Goal: Task Accomplishment & Management: Complete application form

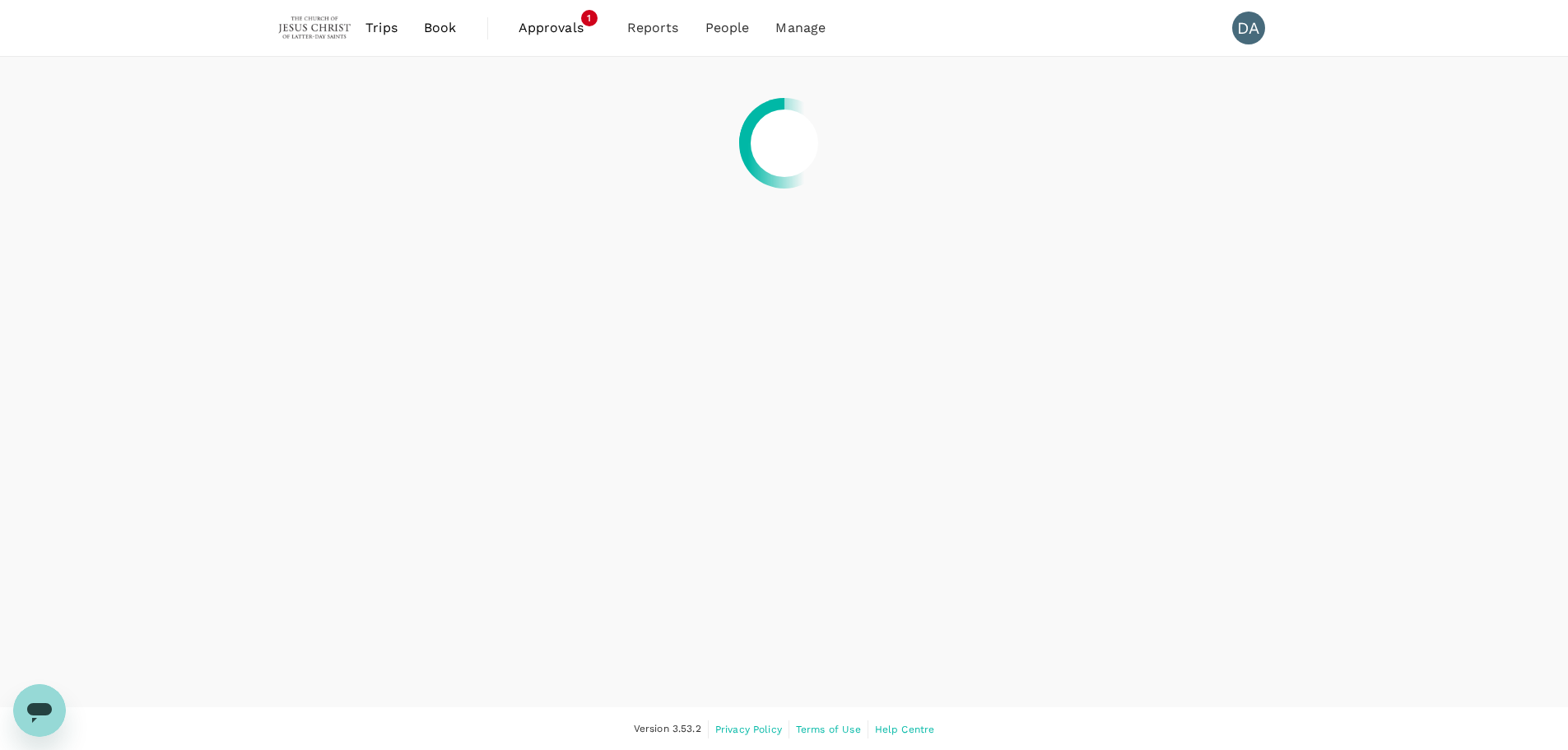
click at [541, 30] on span "Approvals" at bounding box center [559, 28] width 82 height 20
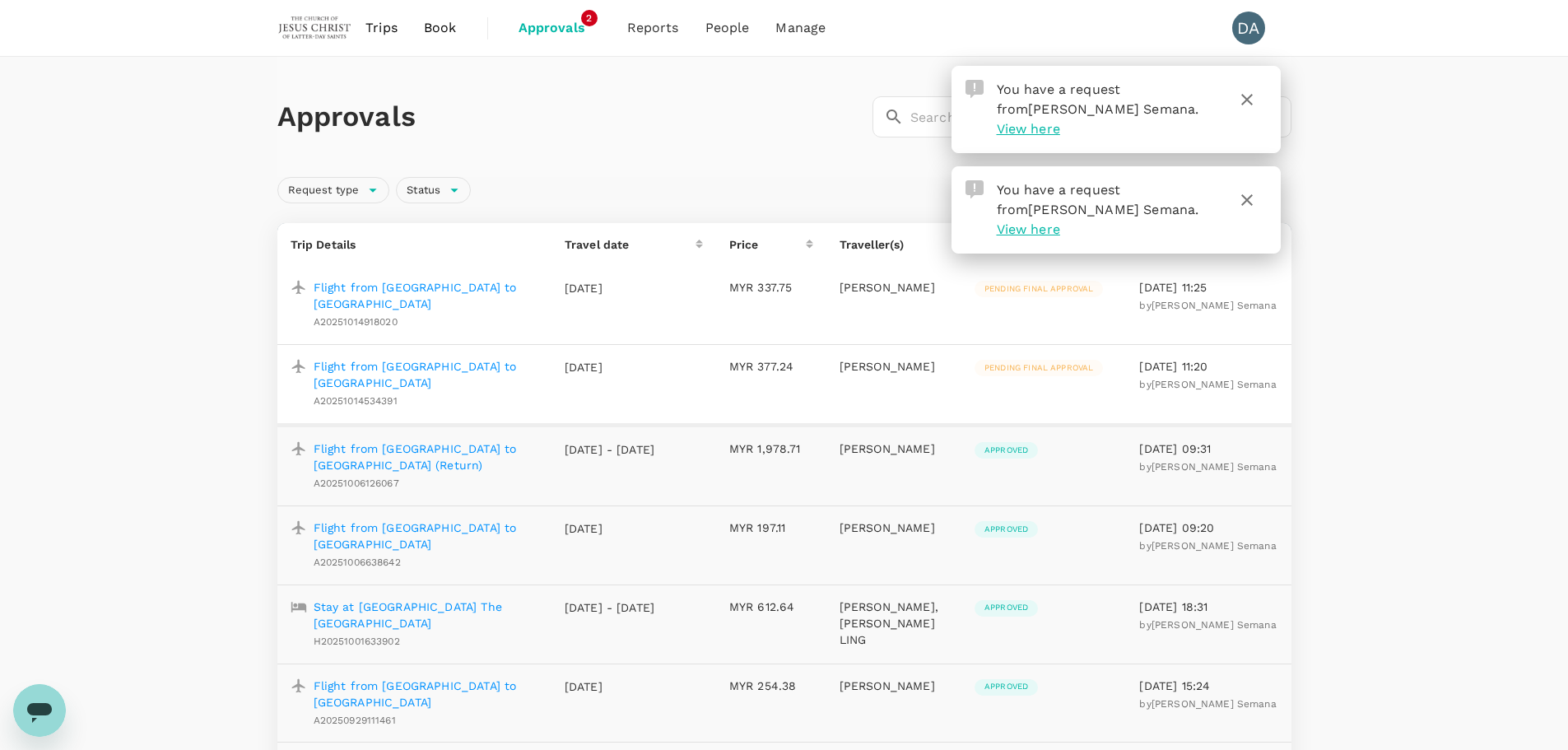
click at [427, 358] on p "Flight from [GEOGRAPHIC_DATA] to [GEOGRAPHIC_DATA]" at bounding box center [425, 374] width 225 height 33
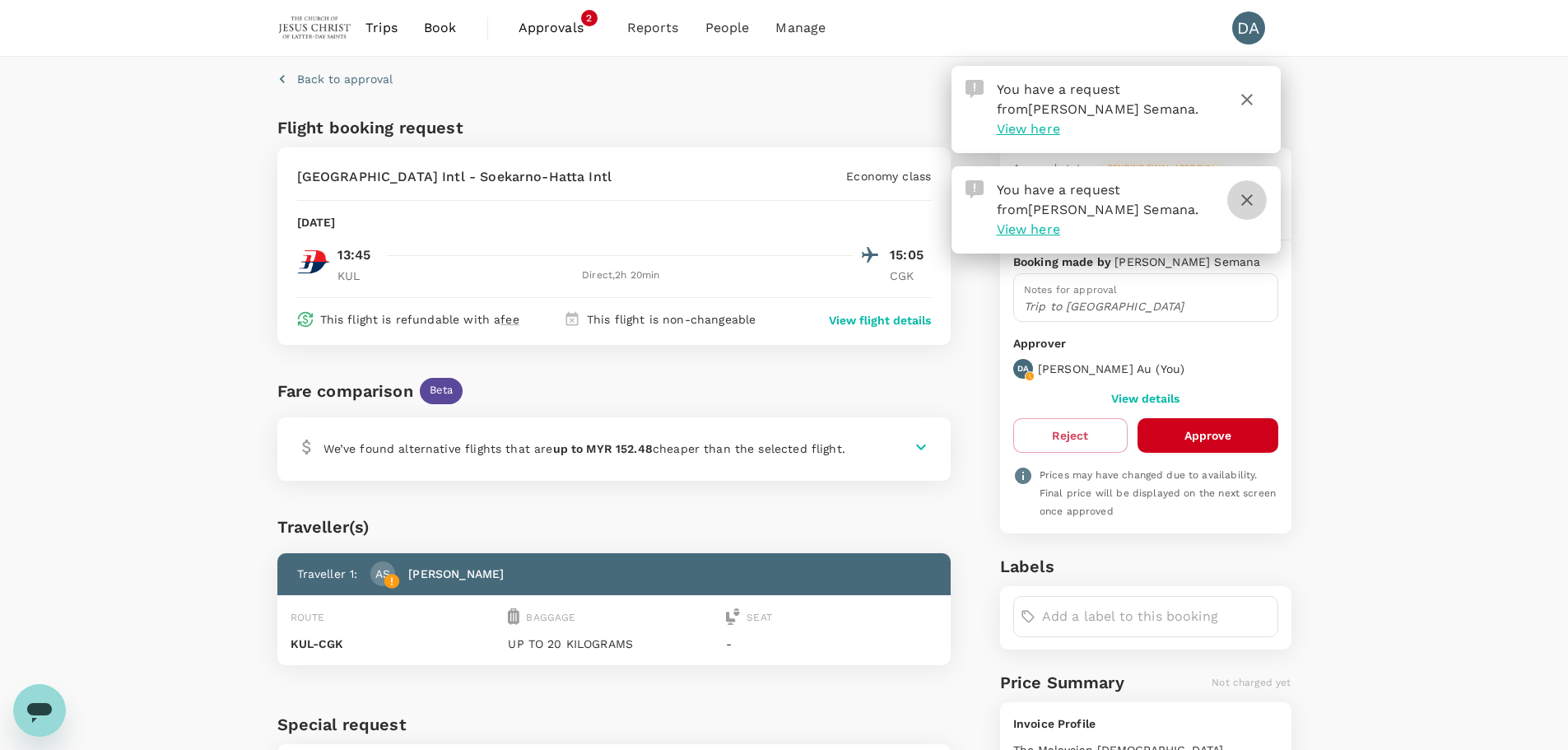
click at [1248, 190] on icon "button" at bounding box center [1247, 200] width 20 height 20
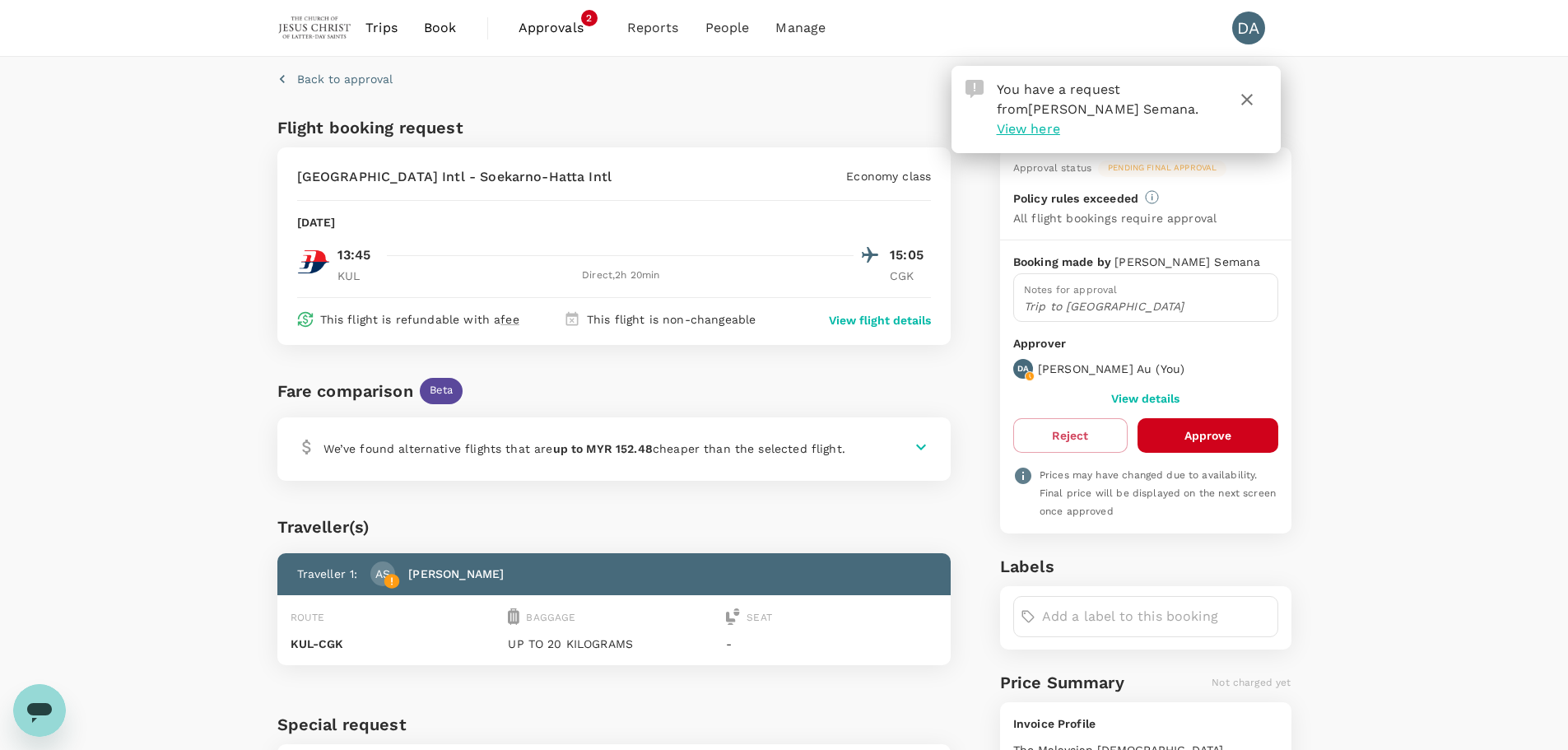
click at [1247, 103] on icon "button" at bounding box center [1247, 99] width 20 height 20
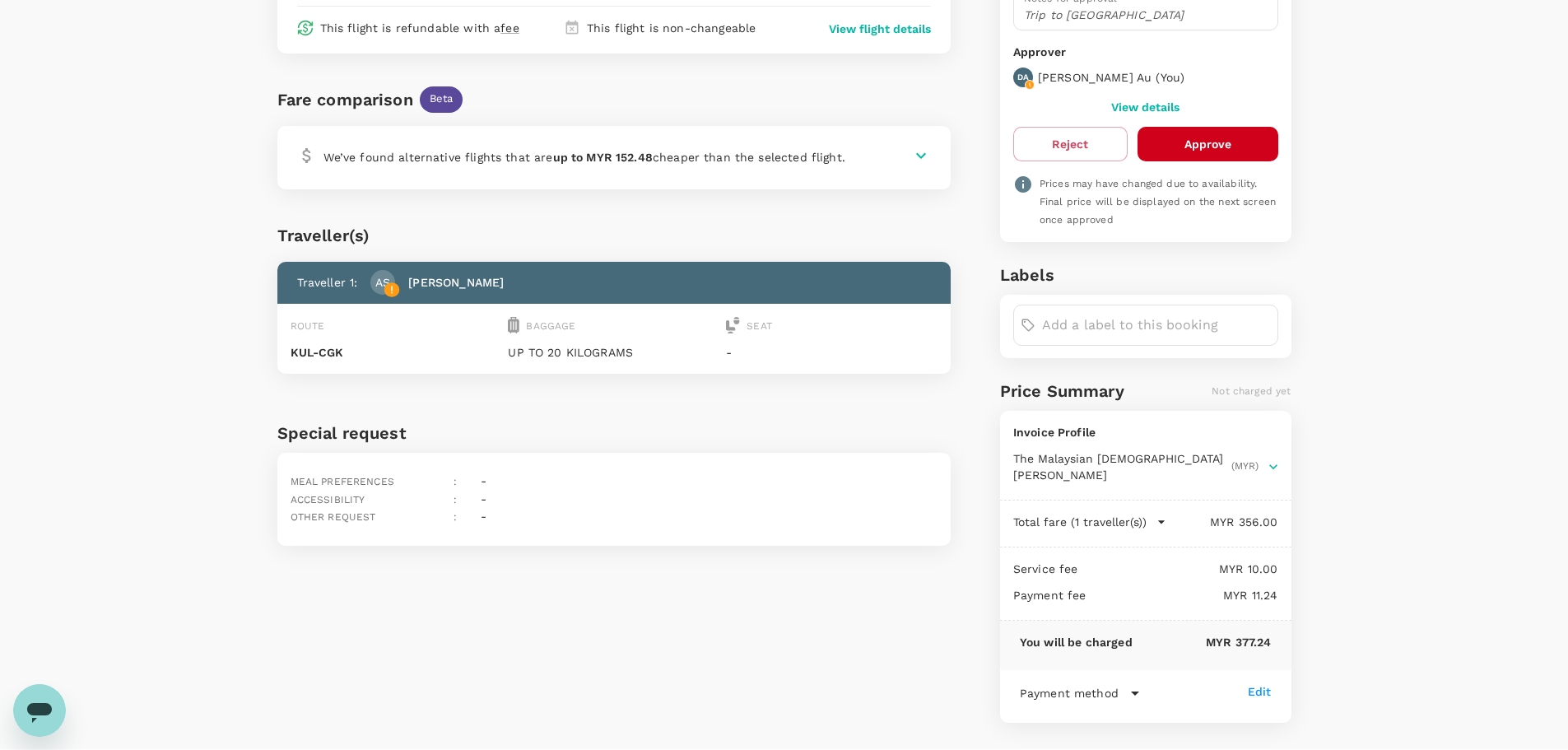
scroll to position [253, 0]
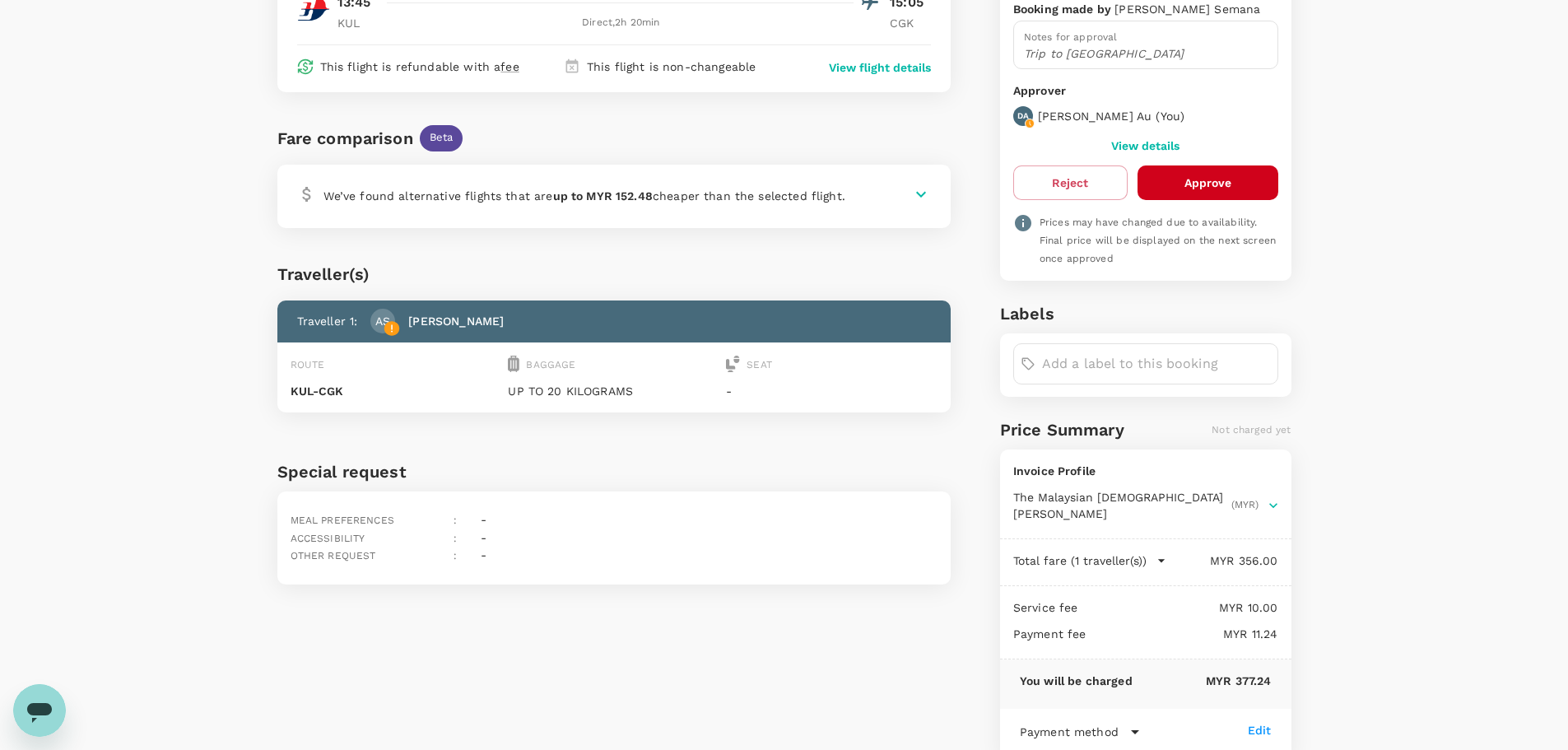
click at [1189, 187] on button "Approve" at bounding box center [1208, 183] width 141 height 35
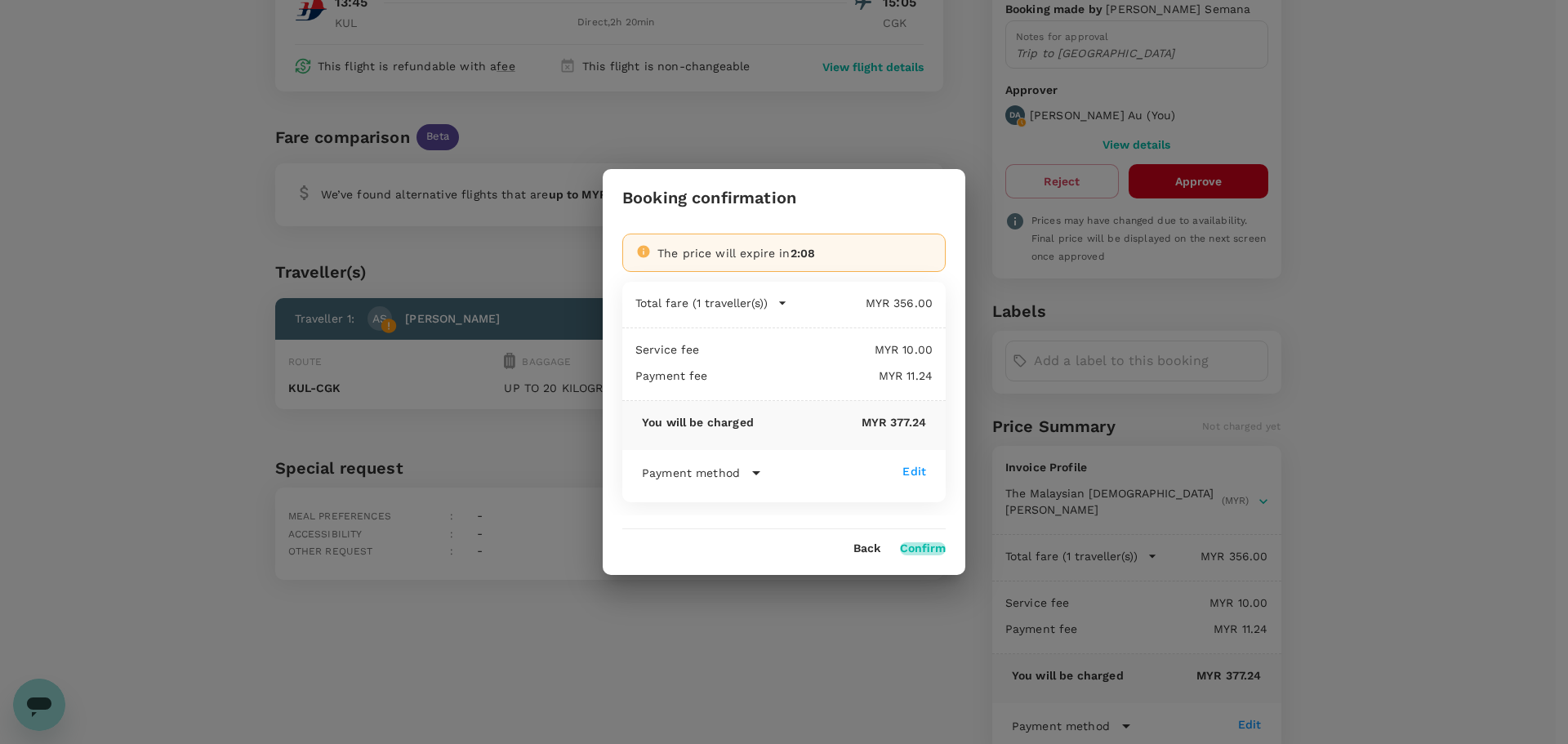
click at [923, 549] on button "Confirm" at bounding box center [922, 549] width 46 height 13
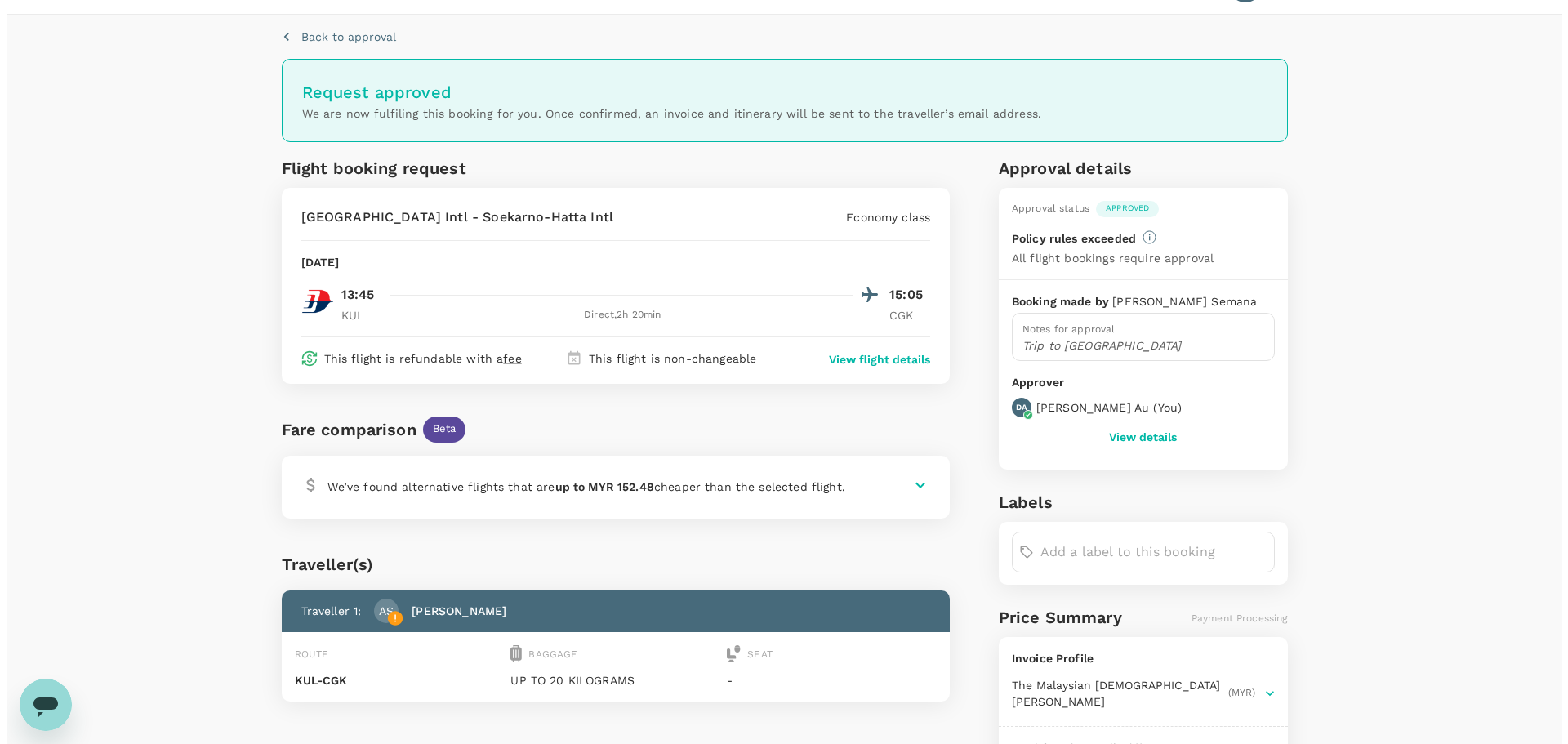
scroll to position [0, 0]
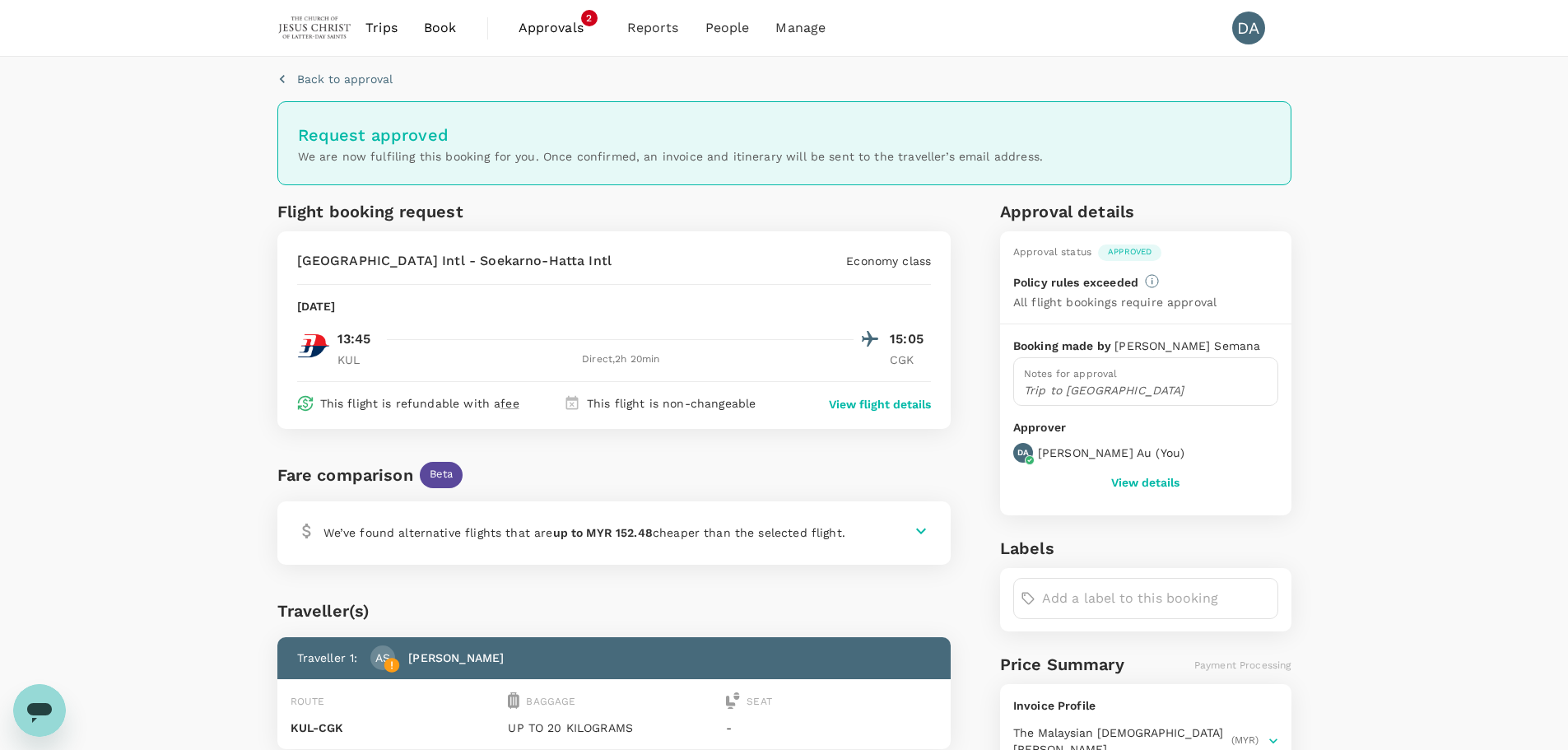
click at [539, 24] on span "Approvals" at bounding box center [559, 28] width 82 height 20
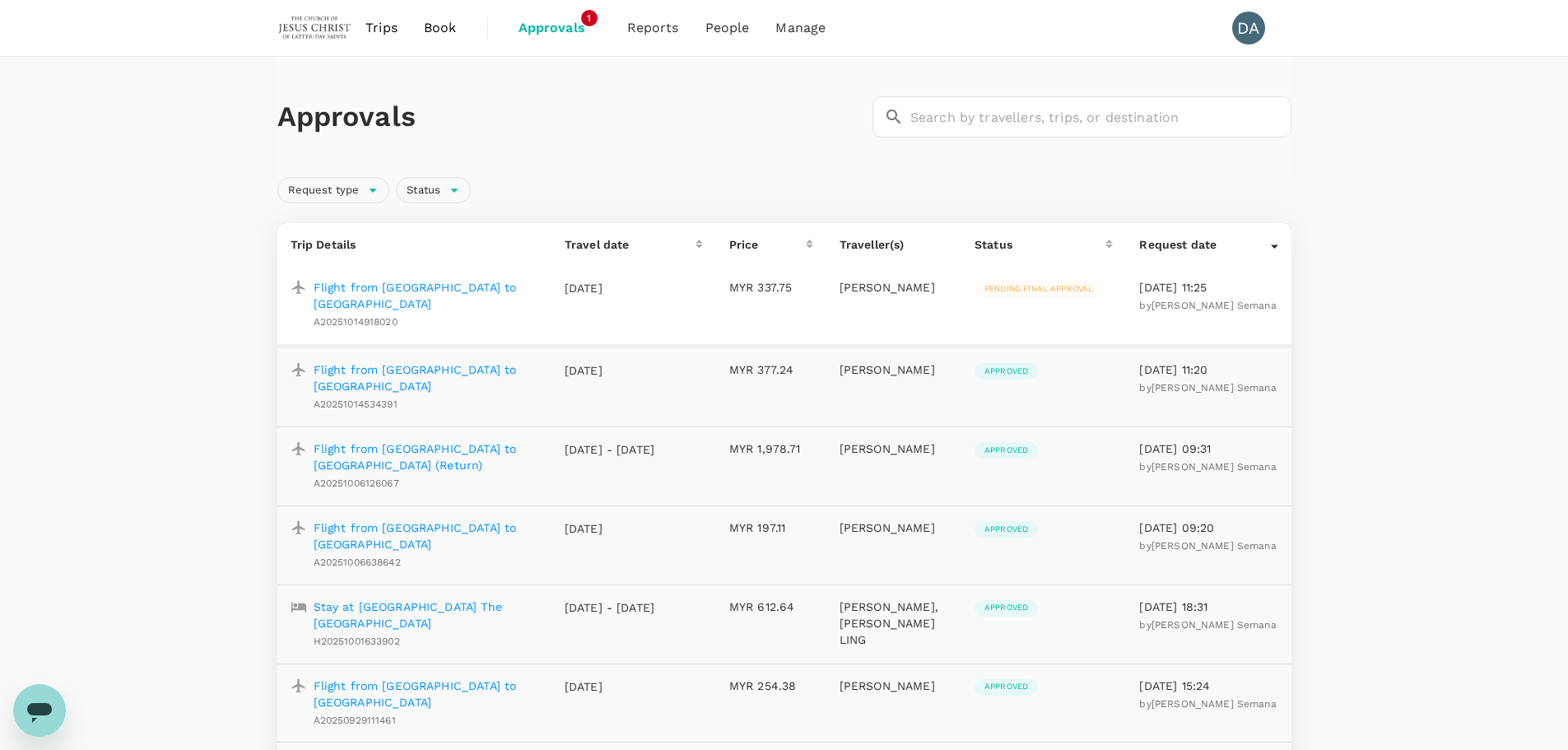
click at [431, 284] on p "Flight from [GEOGRAPHIC_DATA] to [GEOGRAPHIC_DATA]" at bounding box center [425, 295] width 225 height 33
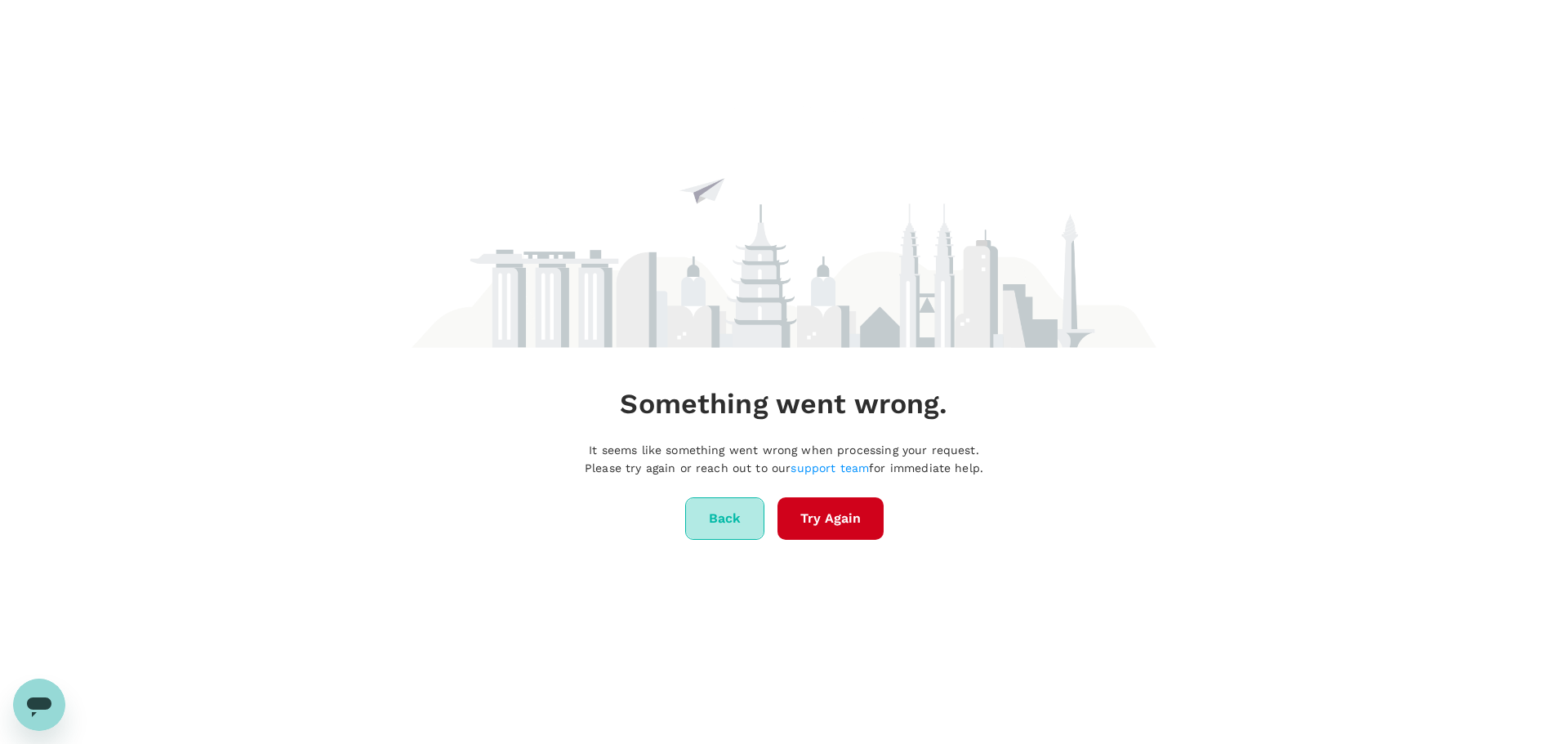
click at [735, 519] on button "Back" at bounding box center [725, 518] width 79 height 42
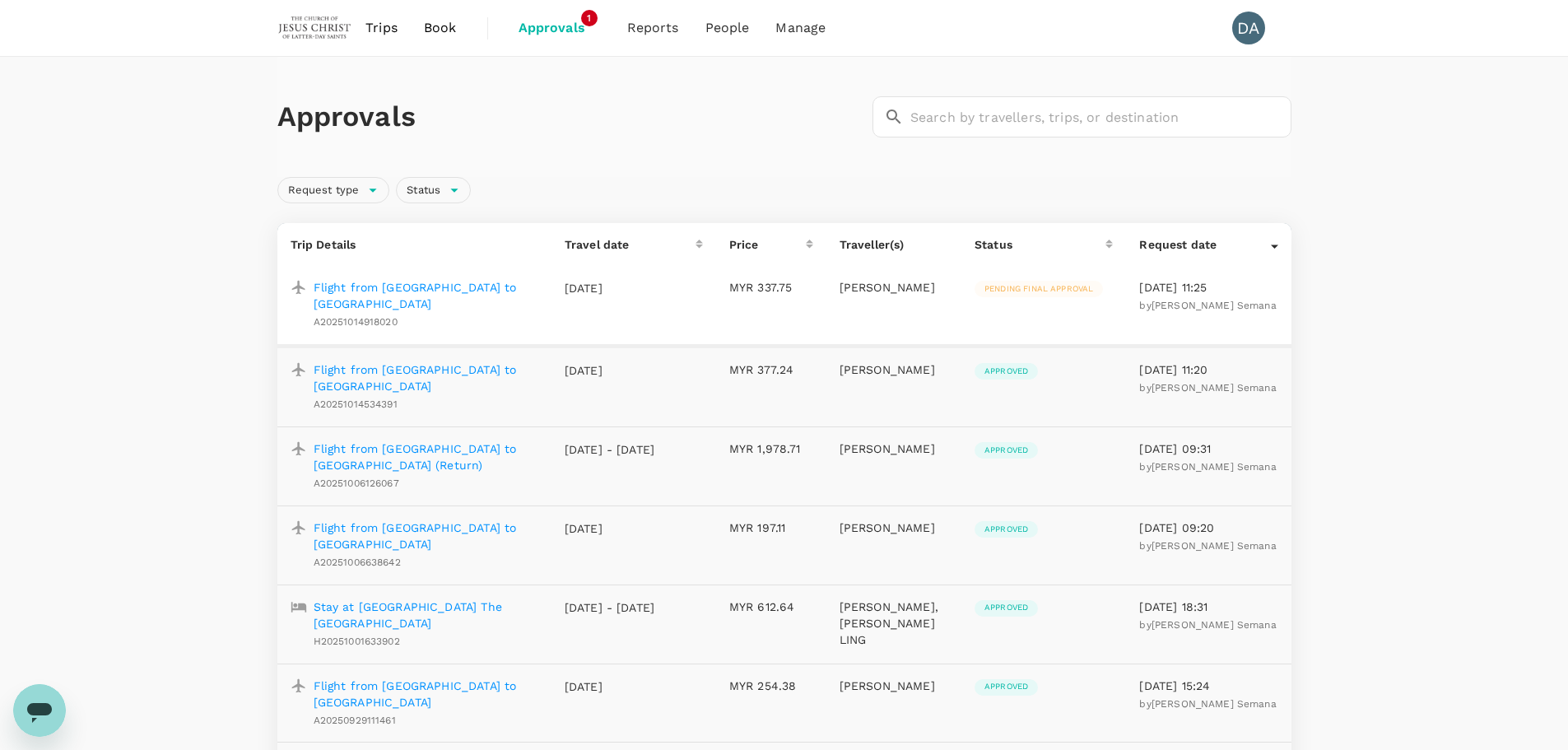
click at [416, 283] on p "Flight from [GEOGRAPHIC_DATA] to [GEOGRAPHIC_DATA]" at bounding box center [425, 295] width 225 height 33
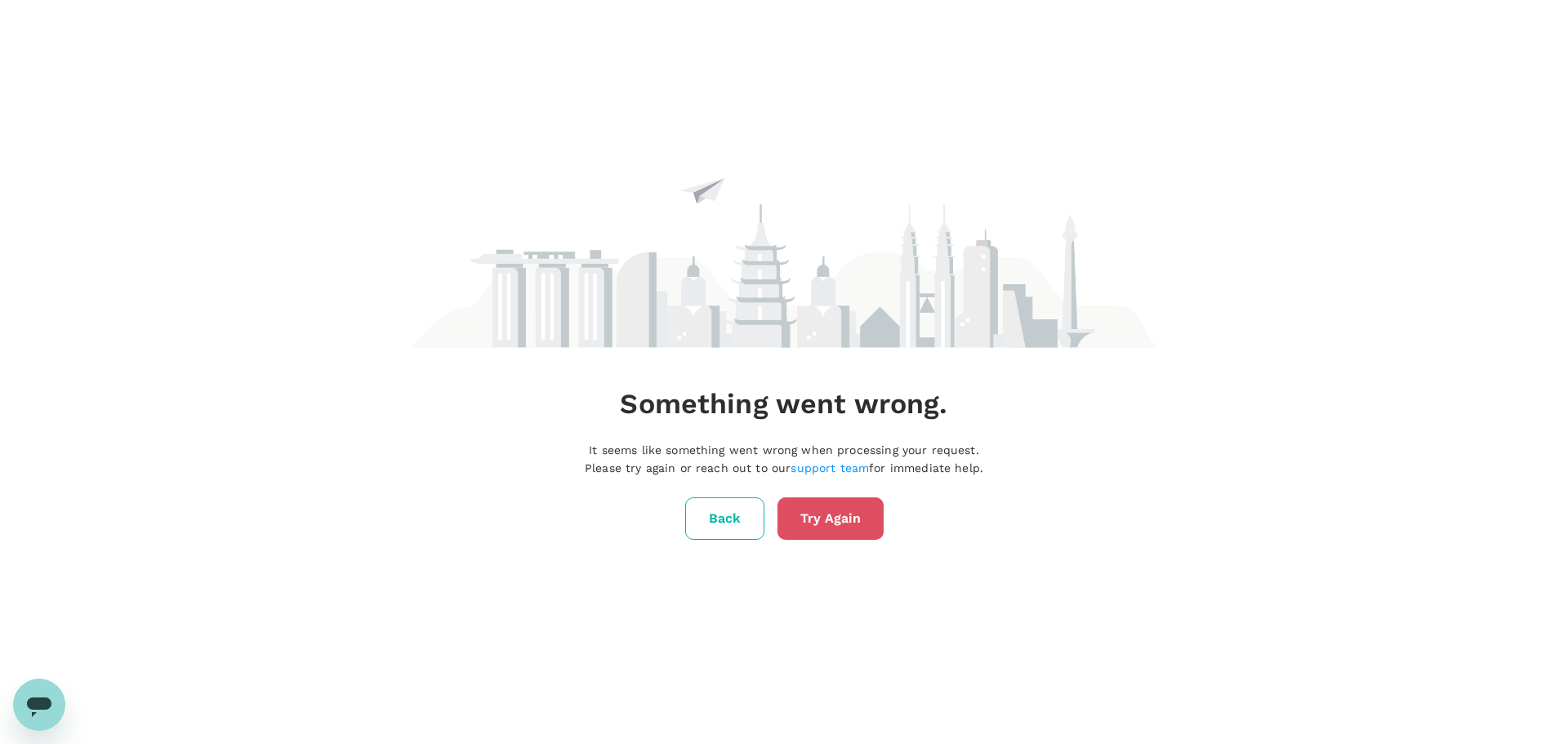
click at [815, 517] on button "Try Again" at bounding box center [830, 518] width 106 height 42
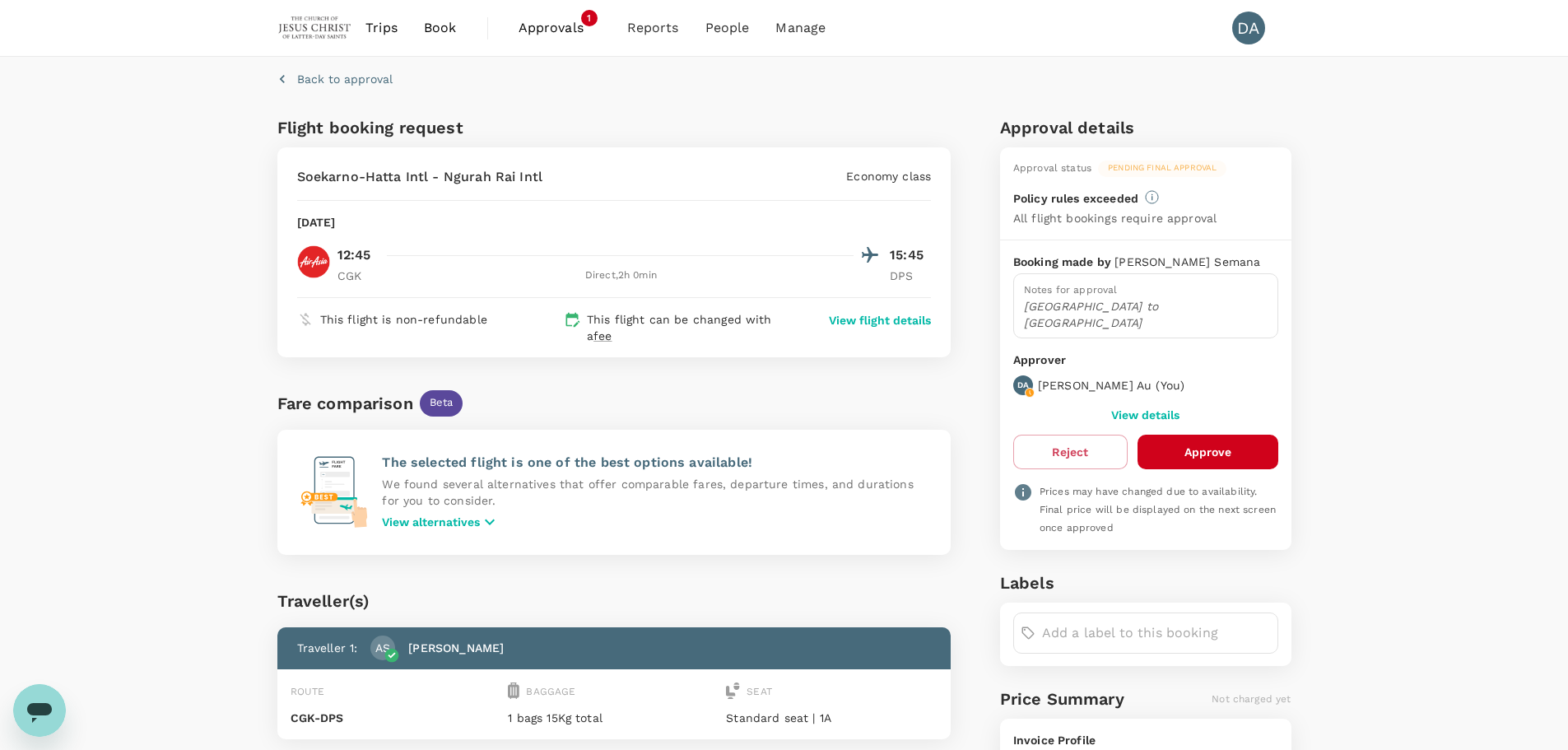
click at [531, 25] on span "Approvals" at bounding box center [559, 28] width 82 height 20
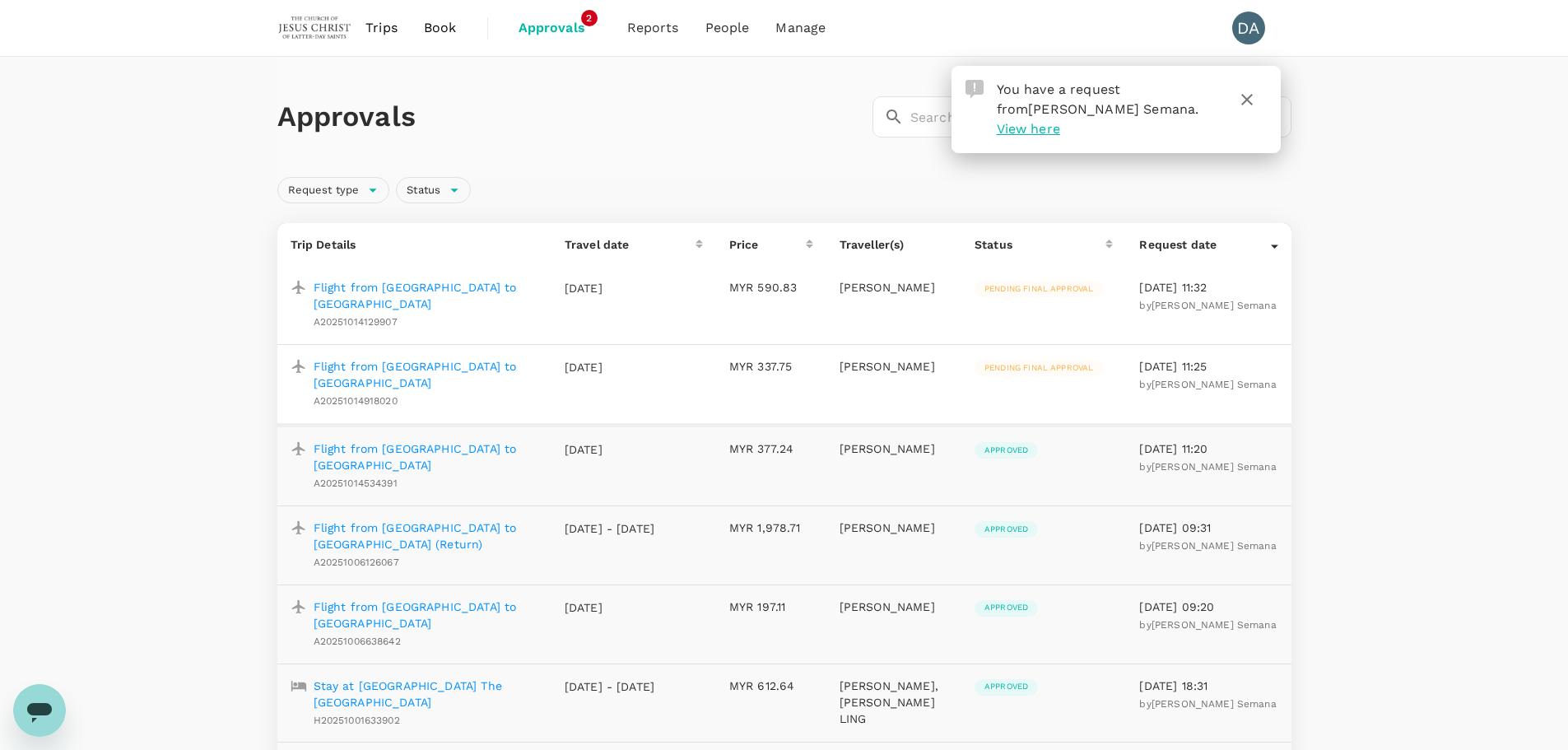
click at [406, 358] on p "Flight from [GEOGRAPHIC_DATA] to [GEOGRAPHIC_DATA]" at bounding box center [425, 374] width 225 height 33
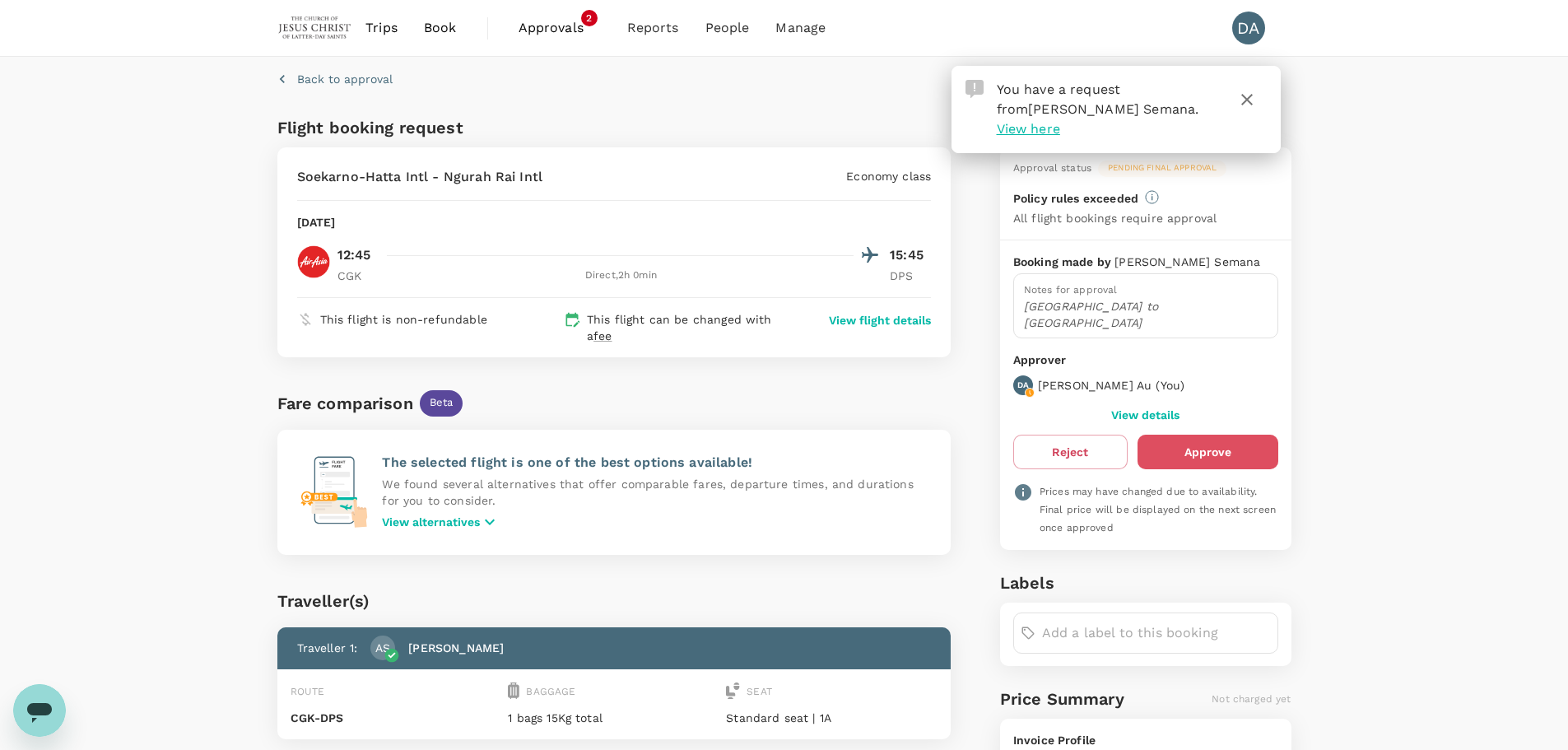
click at [1187, 435] on button "Approve" at bounding box center [1208, 452] width 141 height 35
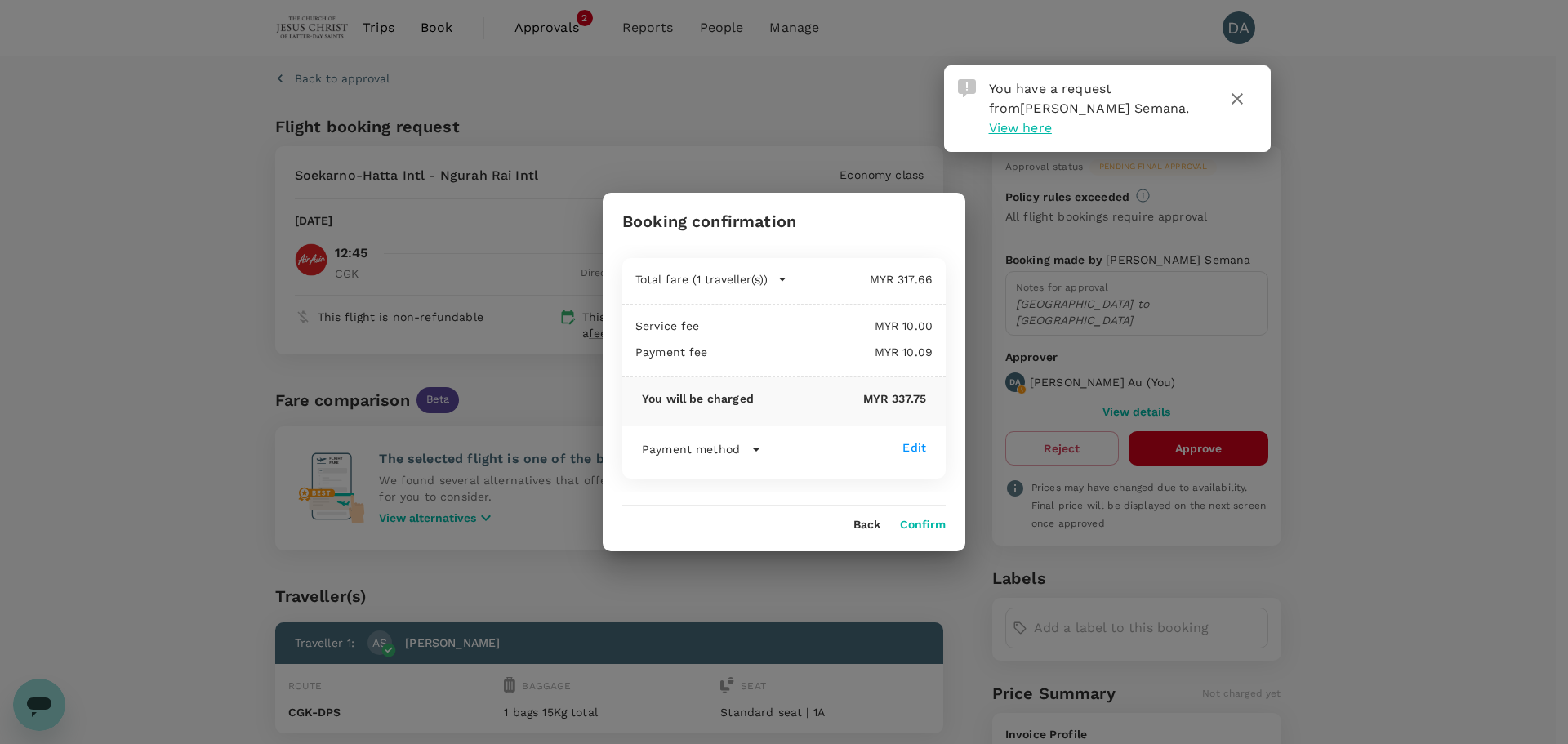
click at [924, 527] on button "Confirm" at bounding box center [922, 524] width 46 height 13
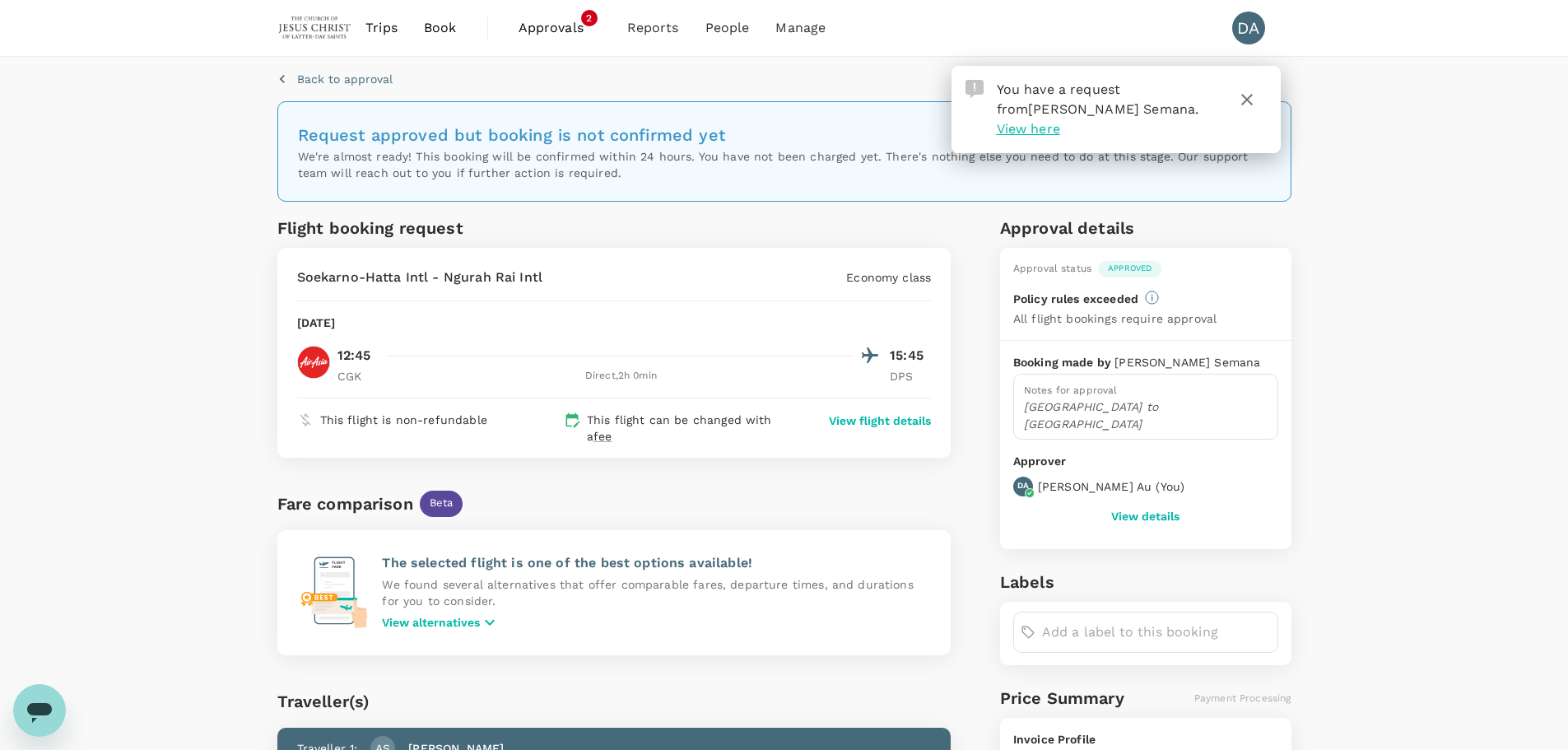
click at [559, 20] on span "Approvals" at bounding box center [559, 28] width 82 height 20
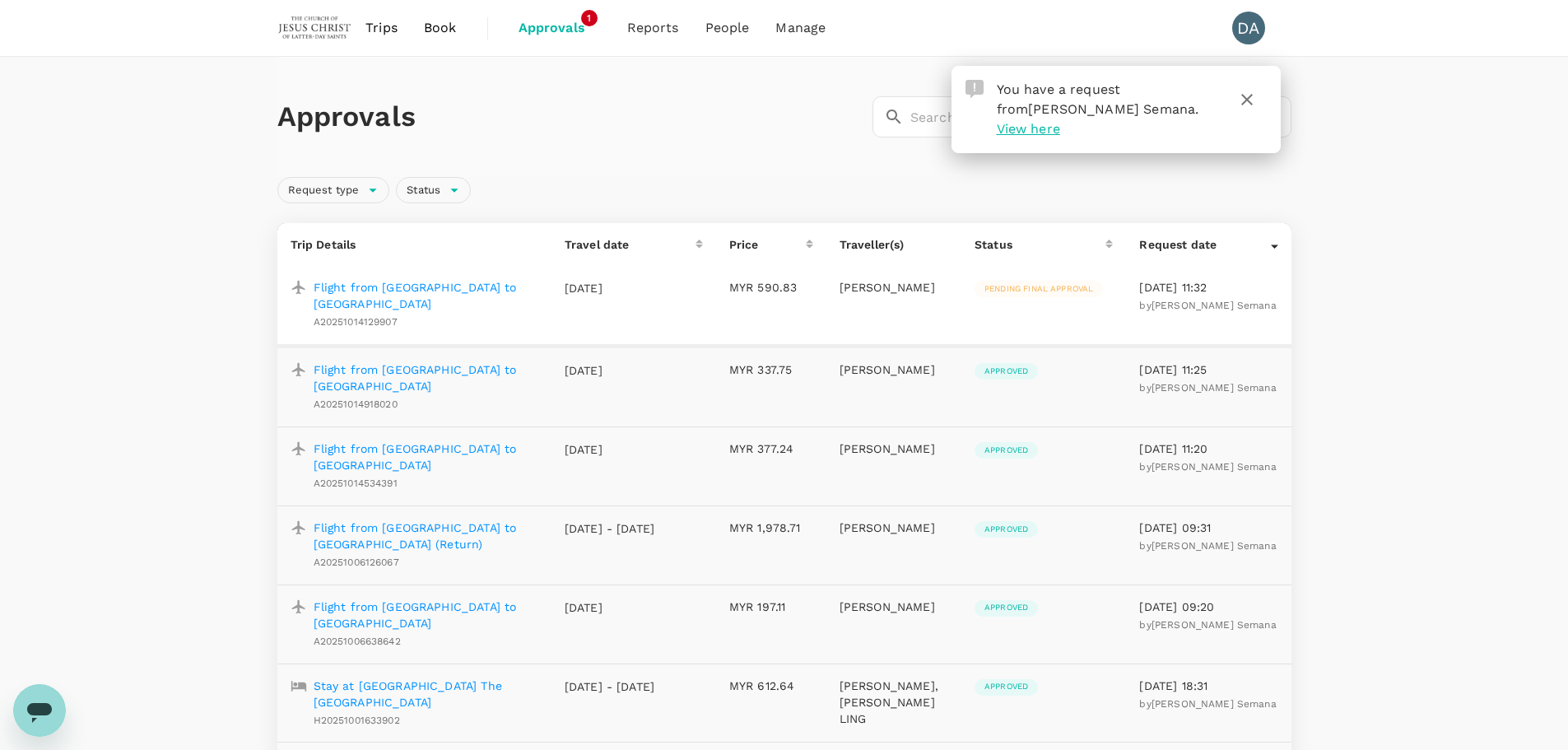
click at [491, 287] on p "Flight from [GEOGRAPHIC_DATA] to [GEOGRAPHIC_DATA]" at bounding box center [425, 295] width 225 height 33
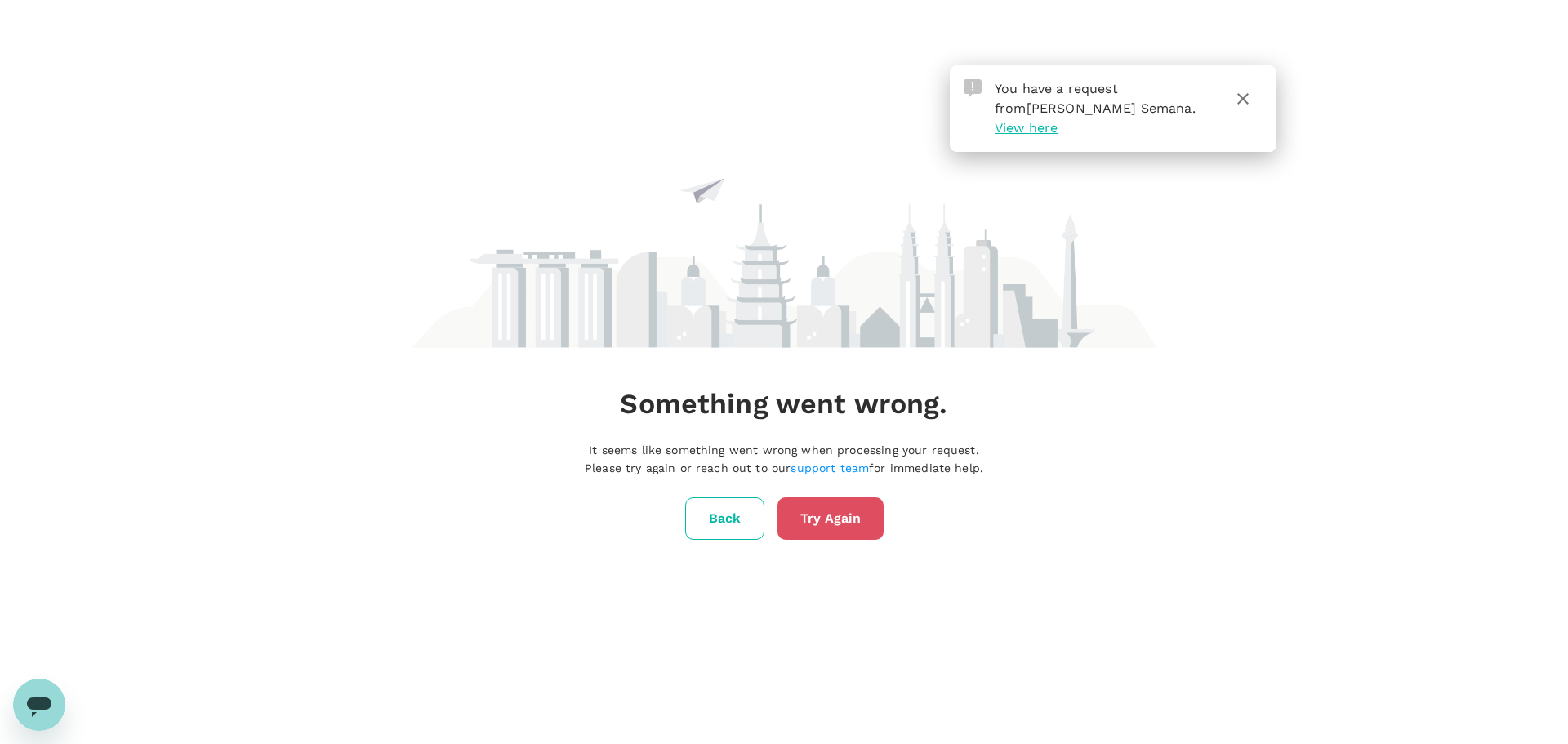
click at [838, 503] on button "Try Again" at bounding box center [830, 518] width 106 height 42
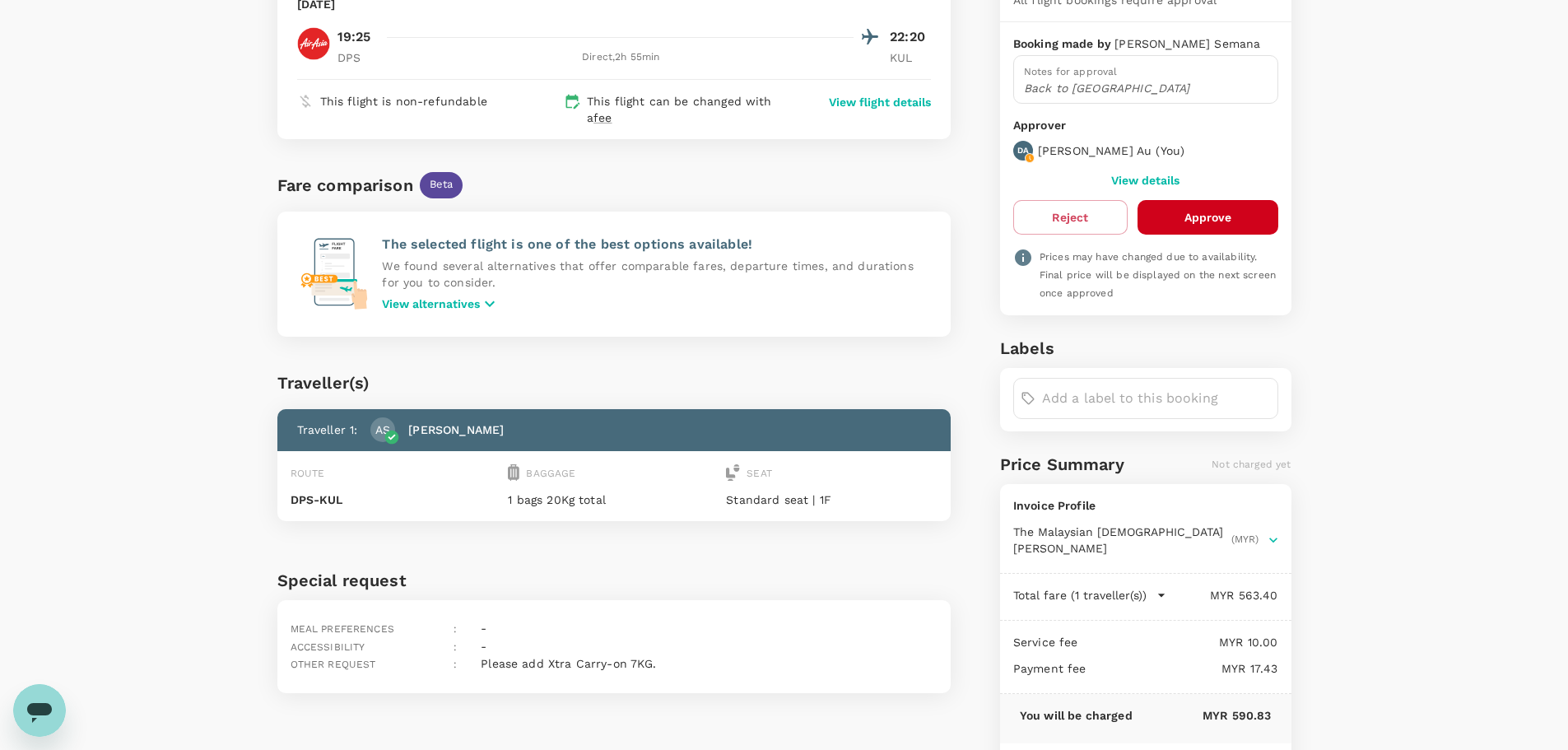
scroll to position [82, 0]
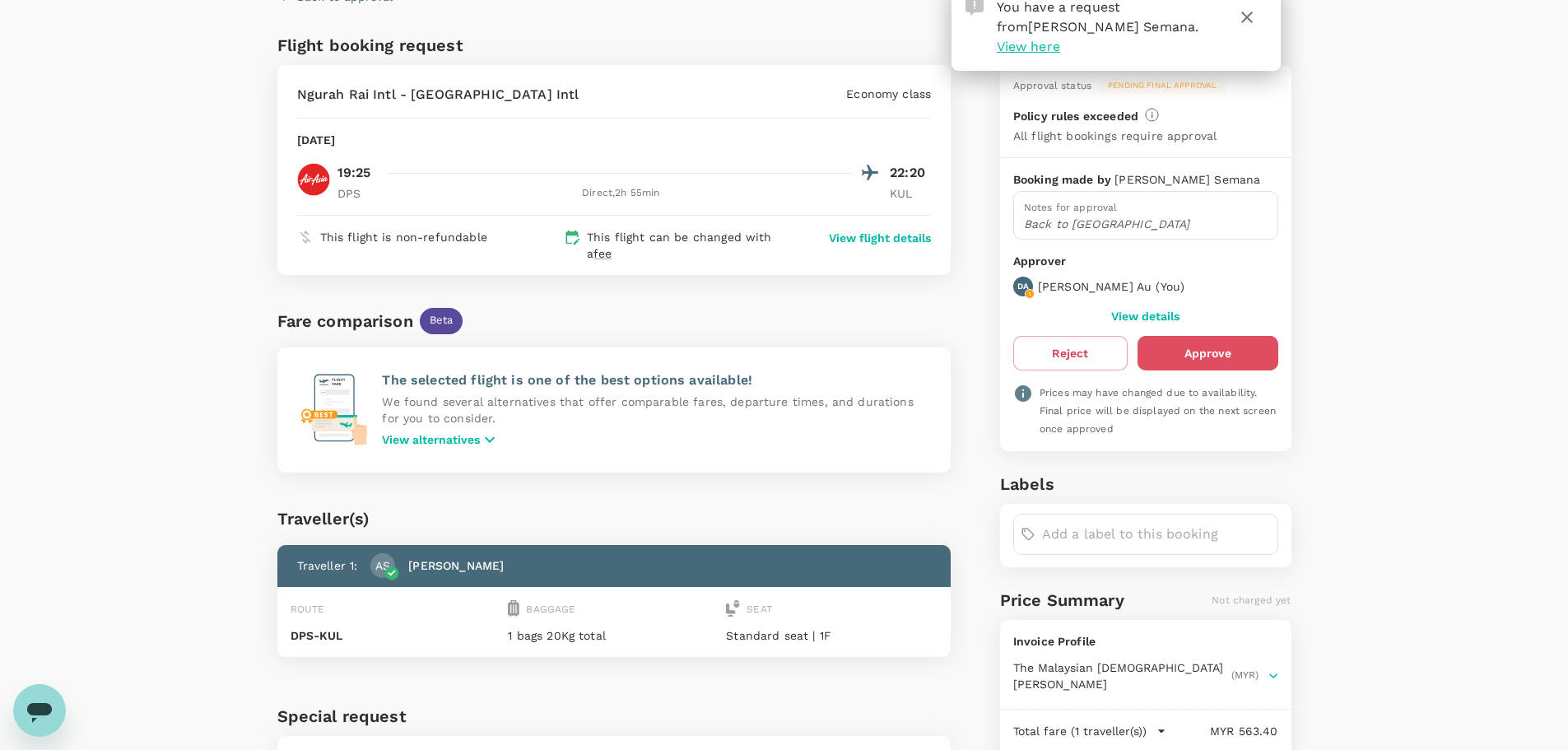
click at [1206, 348] on button "Approve" at bounding box center [1208, 353] width 141 height 35
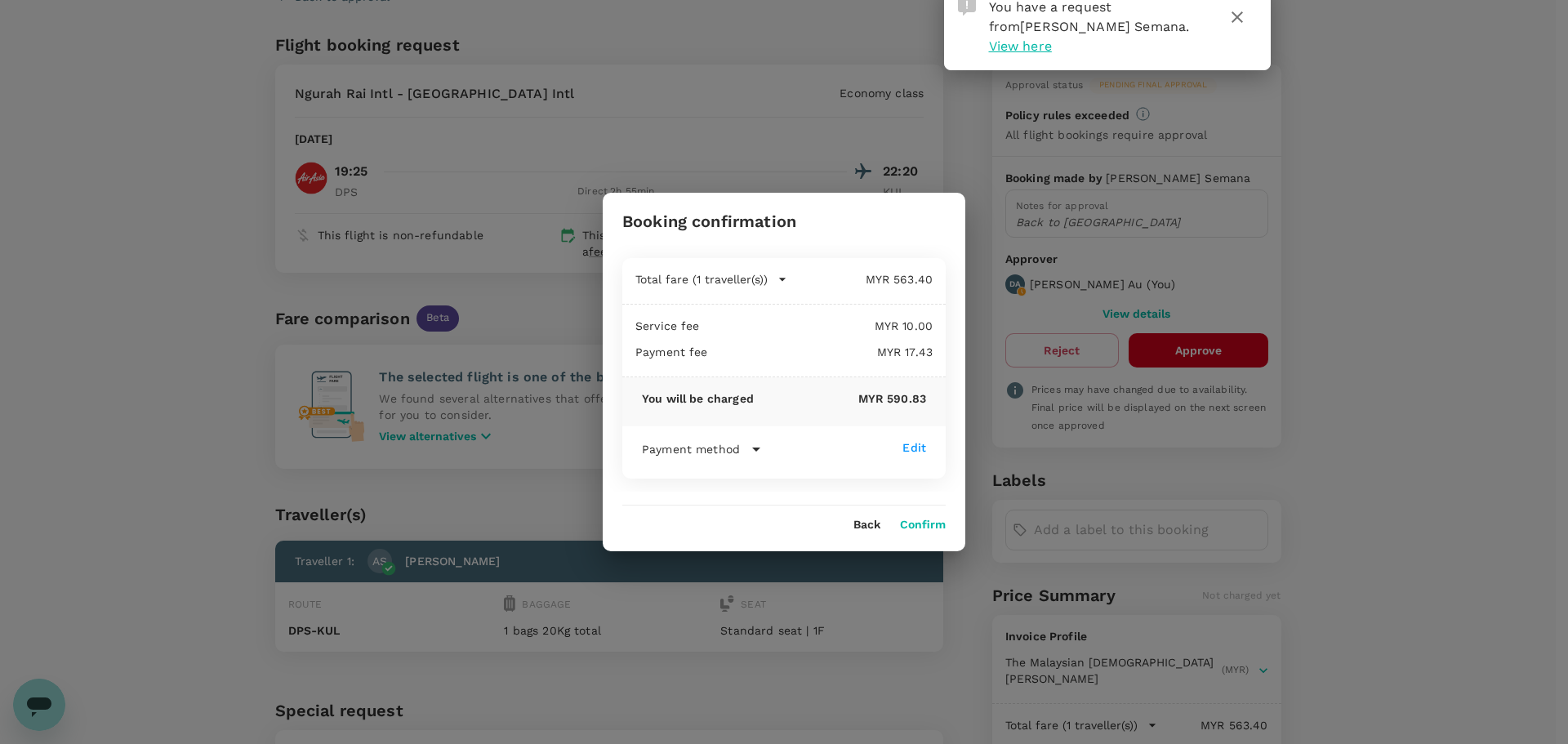
click at [914, 523] on button "Confirm" at bounding box center [922, 524] width 46 height 13
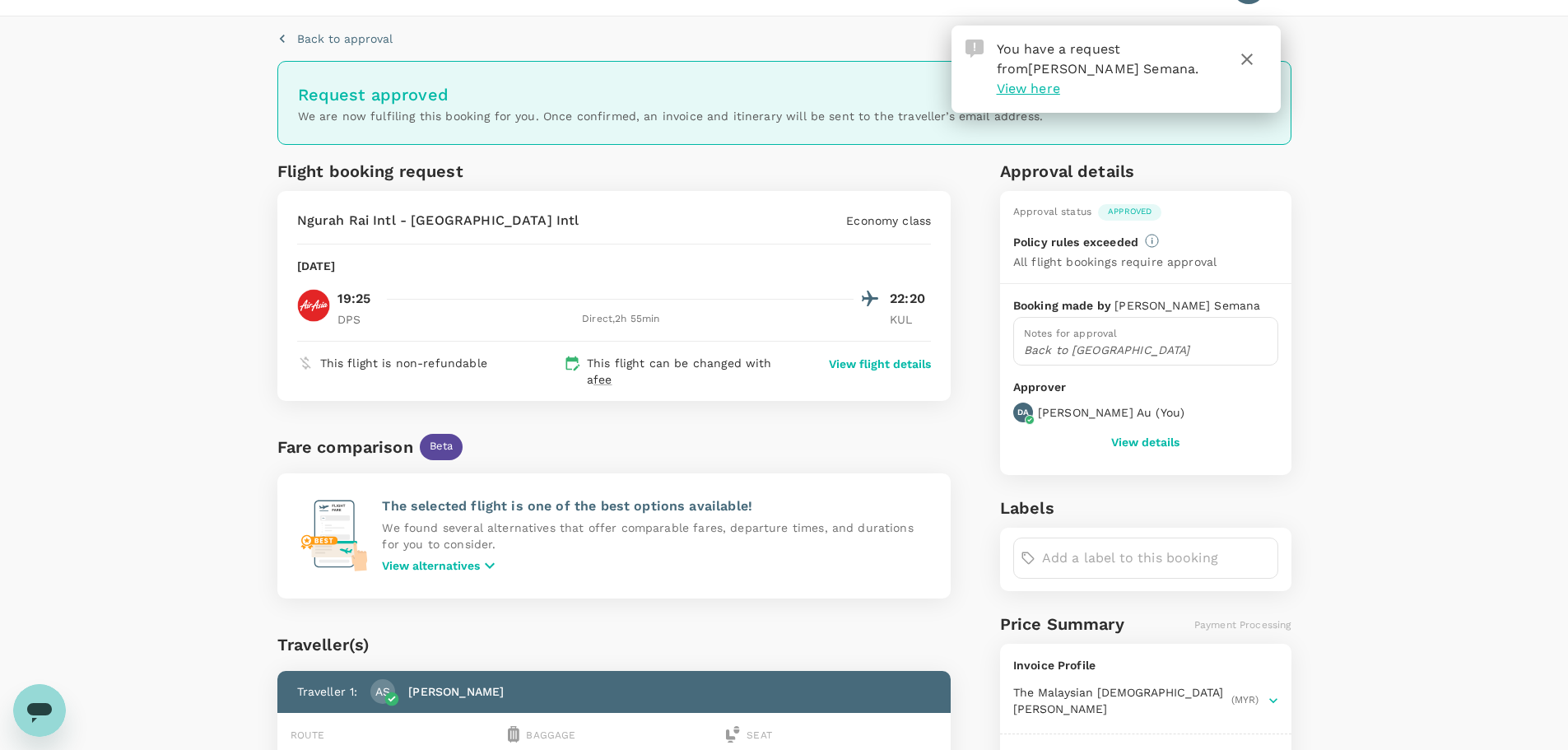
scroll to position [0, 0]
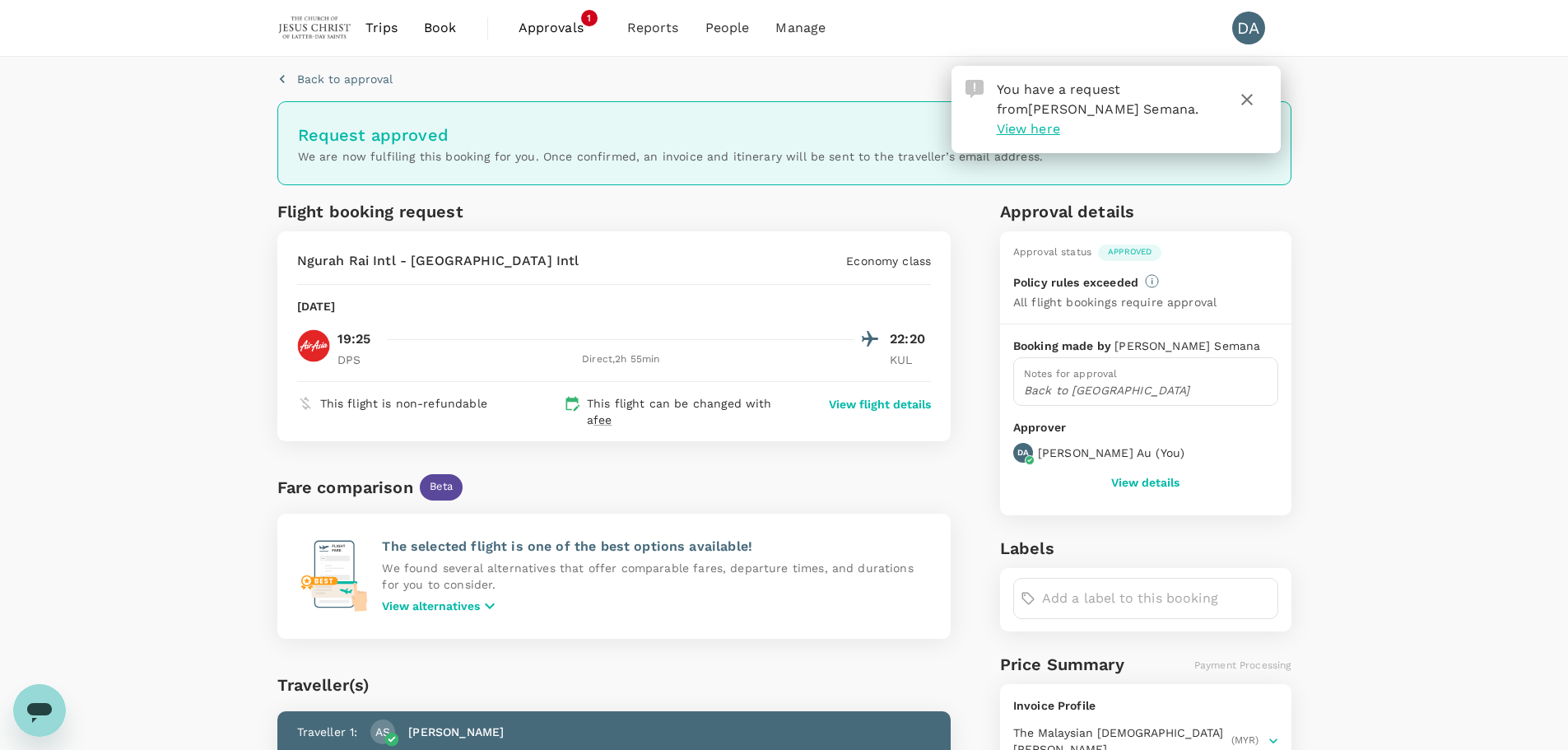
click at [537, 23] on span "Approvals" at bounding box center [559, 28] width 82 height 20
